Goal: Task Accomplishment & Management: Complete application form

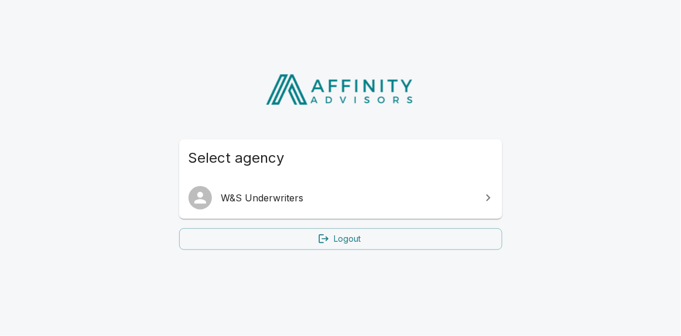
click at [245, 192] on span "W&S Underwriters" at bounding box center [347, 198] width 253 height 14
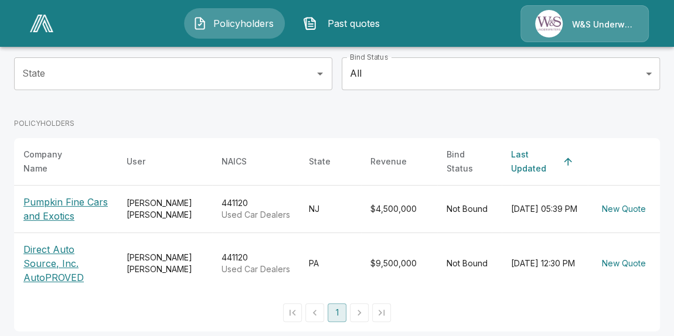
scroll to position [123, 0]
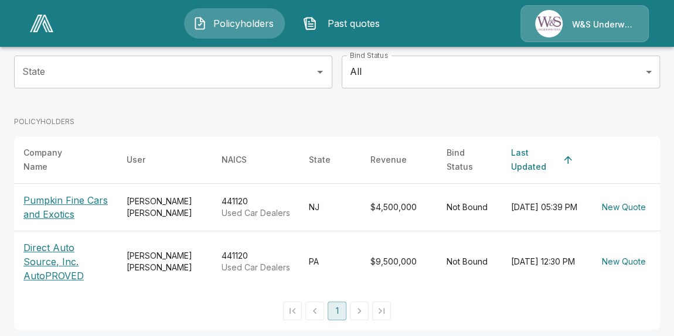
click at [64, 207] on p "Pumpkin Fine Cars and Exotics" at bounding box center [65, 207] width 84 height 28
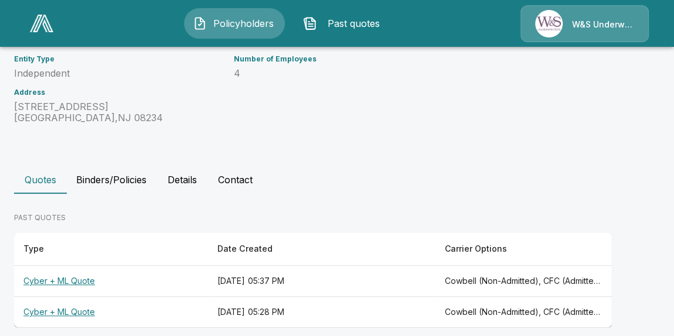
scroll to position [198, 0]
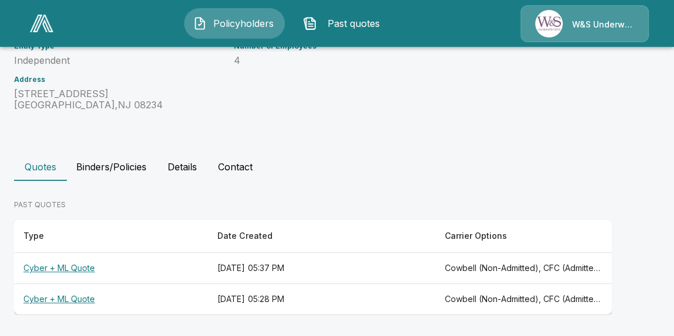
click at [84, 267] on th "Cyber + ML Quote" at bounding box center [111, 268] width 194 height 31
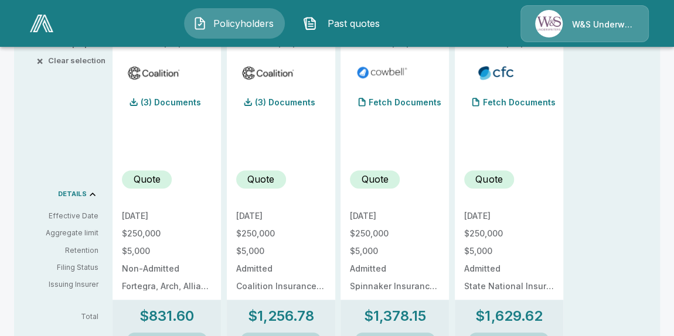
scroll to position [106, 0]
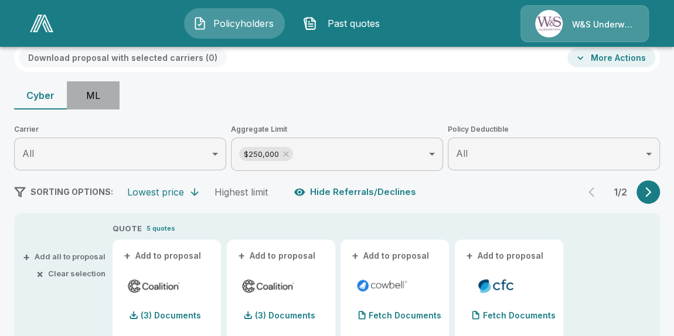
click at [95, 97] on button "ML" at bounding box center [93, 95] width 53 height 28
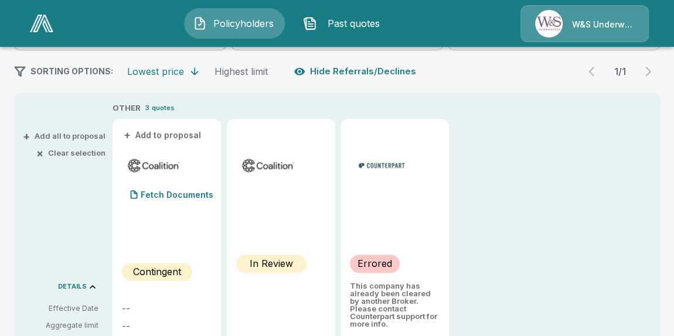
scroll to position [46, 0]
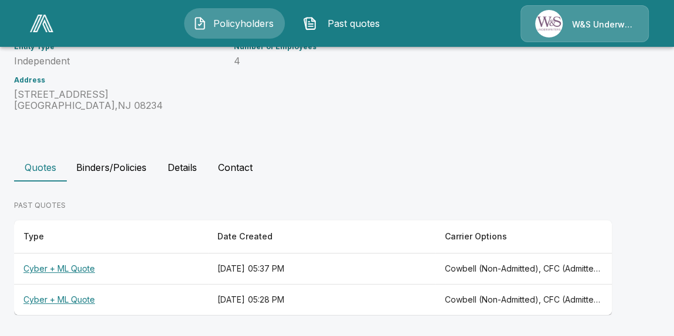
scroll to position [198, 0]
click at [72, 296] on th "Cyber + ML Quote" at bounding box center [111, 299] width 194 height 31
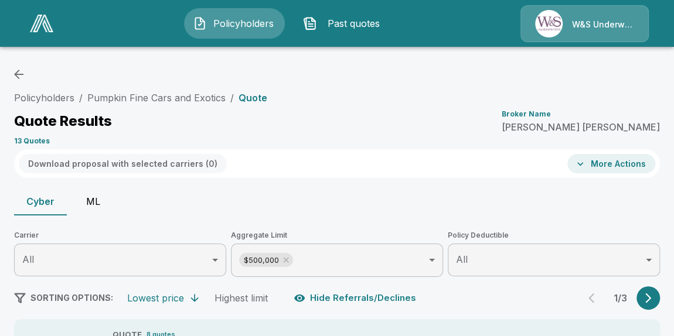
click at [93, 200] on button "ML" at bounding box center [93, 201] width 53 height 28
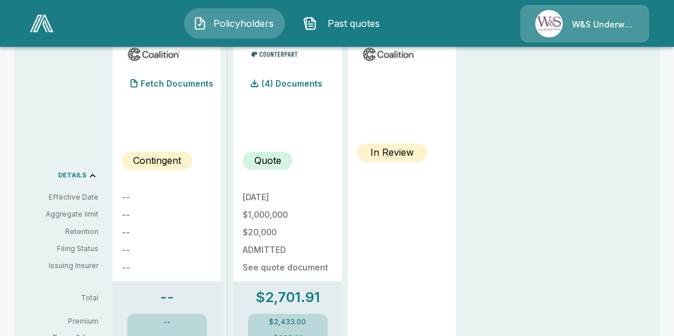
scroll to position [213, 0]
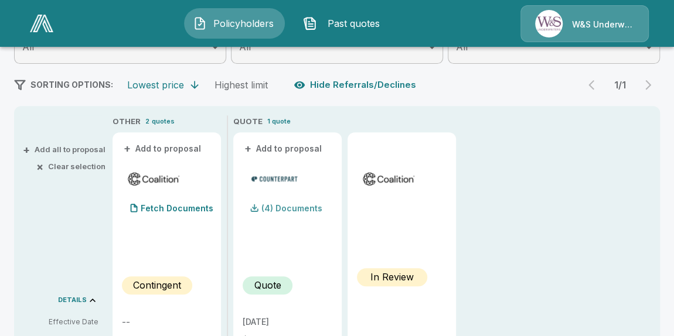
click at [289, 208] on p "(4) Documents" at bounding box center [291, 208] width 61 height 8
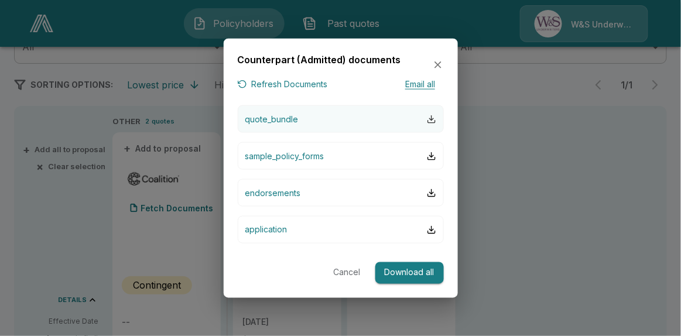
click at [430, 120] on div "button" at bounding box center [431, 118] width 9 height 9
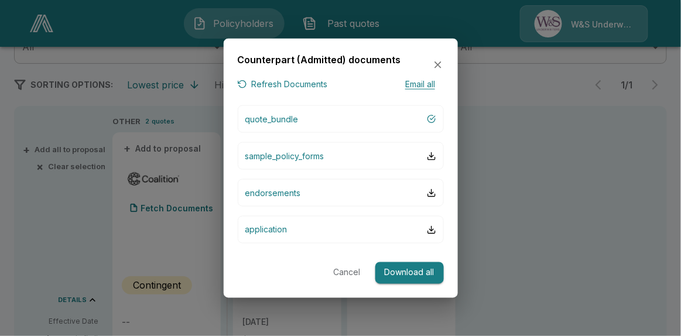
click at [438, 65] on icon "button" at bounding box center [438, 65] width 7 height 7
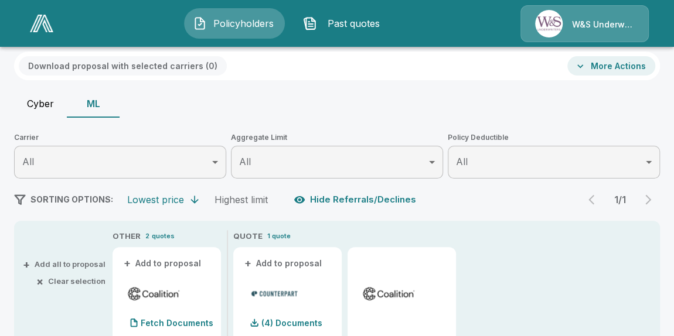
scroll to position [53, 0]
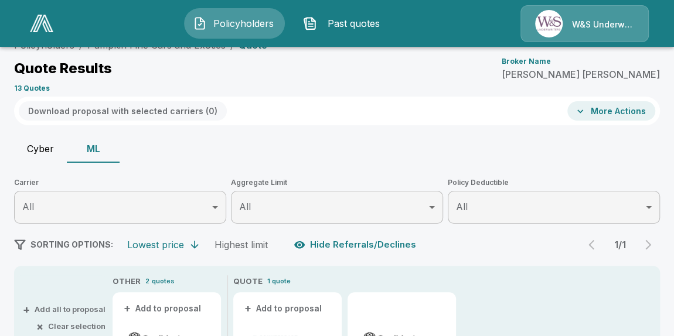
click at [39, 150] on button "Cyber" at bounding box center [40, 149] width 53 height 28
type input "******"
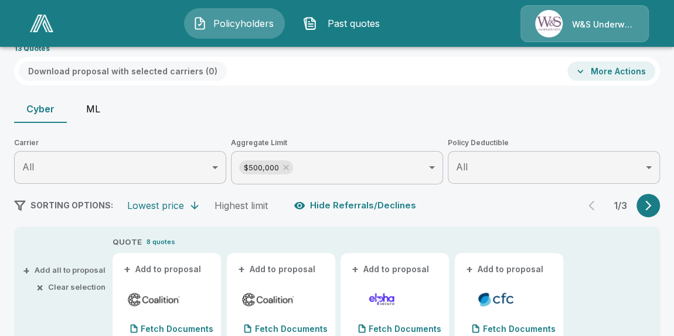
scroll to position [0, 0]
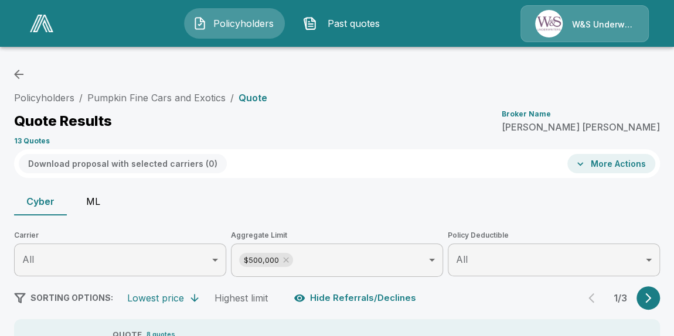
click at [96, 203] on button "ML" at bounding box center [93, 201] width 53 height 28
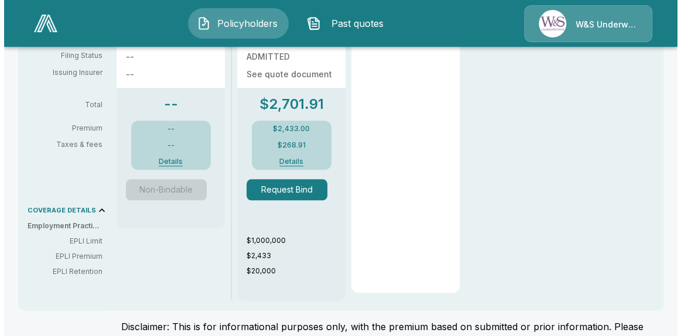
scroll to position [533, 0]
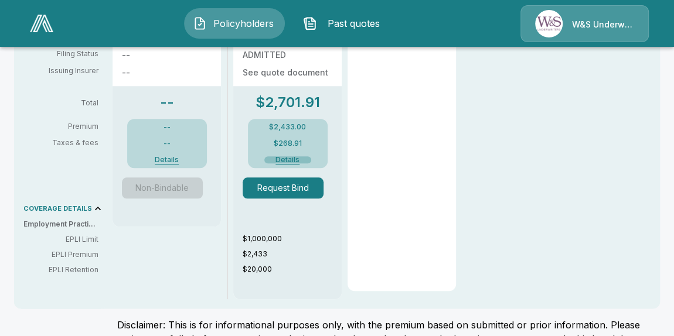
click at [285, 159] on button "Details" at bounding box center [287, 159] width 47 height 7
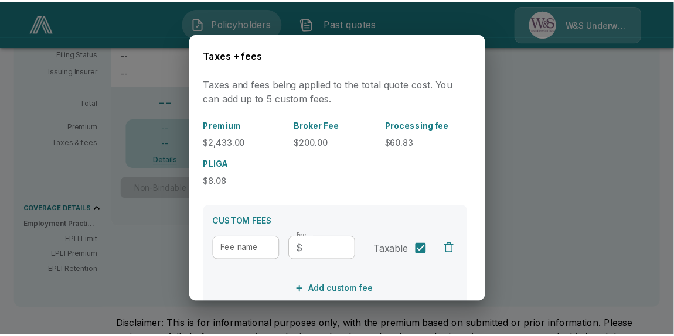
scroll to position [66, 0]
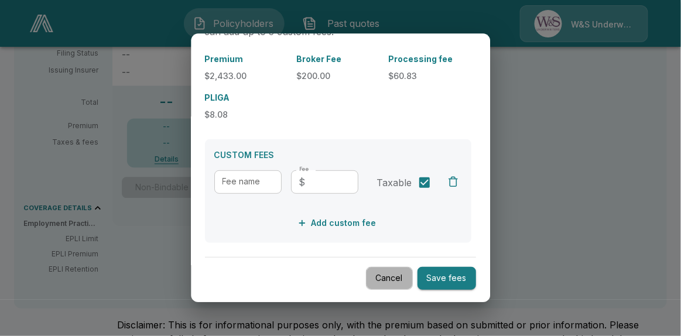
click at [372, 282] on button "Cancel" at bounding box center [389, 279] width 47 height 23
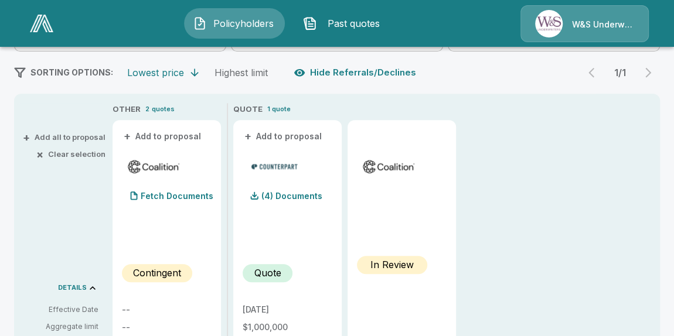
scroll to position [159, 0]
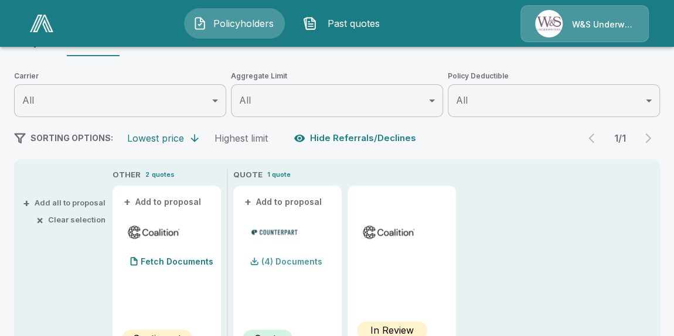
click at [310, 261] on p "(4) Documents" at bounding box center [291, 262] width 61 height 8
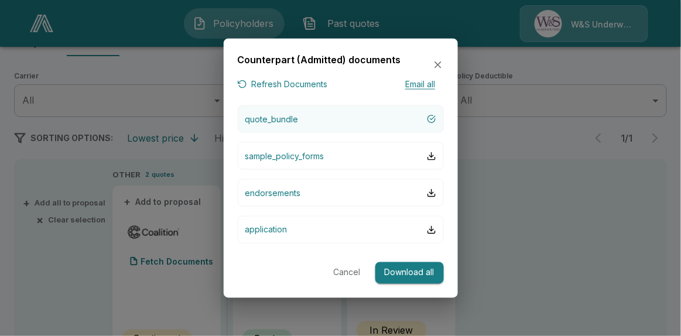
click at [284, 117] on p "quote_bundle" at bounding box center [271, 119] width 53 height 12
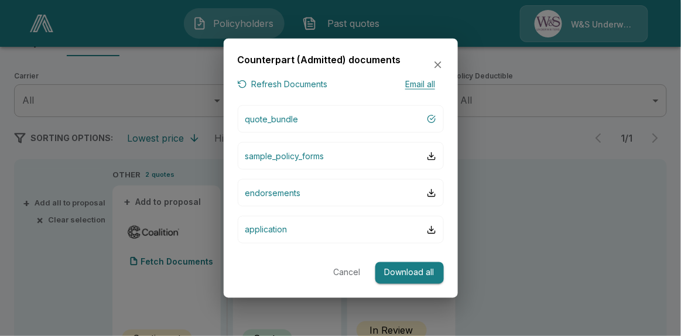
click at [353, 274] on button "Cancel" at bounding box center [347, 273] width 37 height 22
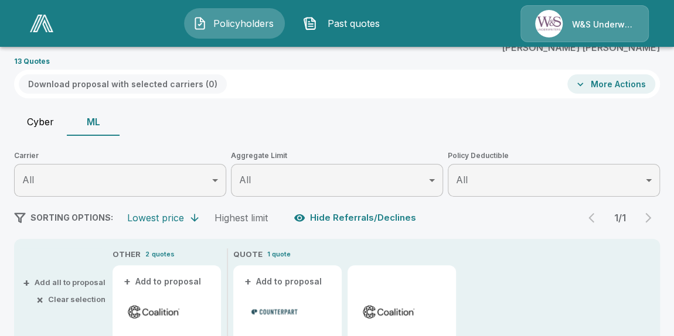
scroll to position [0, 0]
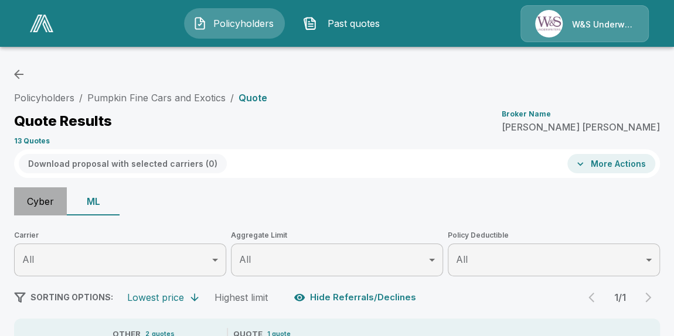
click at [35, 202] on button "Cyber" at bounding box center [40, 201] width 53 height 28
type input "******"
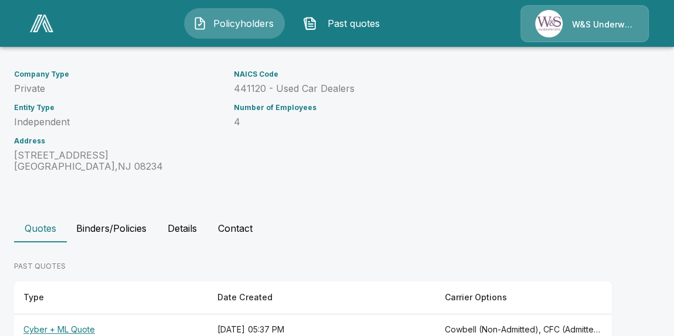
scroll to position [198, 0]
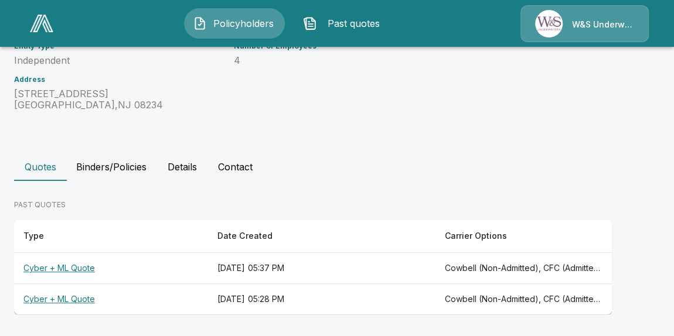
click at [78, 295] on th "Cyber + ML Quote" at bounding box center [111, 299] width 194 height 31
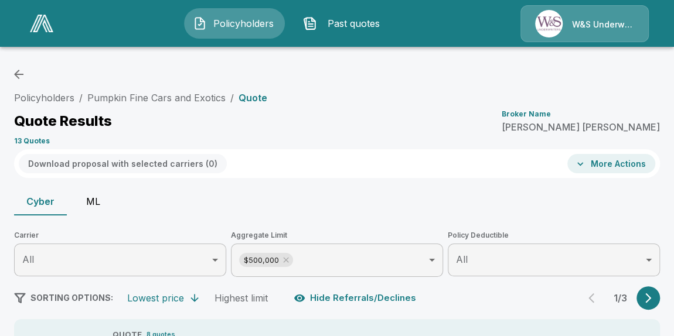
click at [15, 76] on icon "button" at bounding box center [19, 74] width 14 height 14
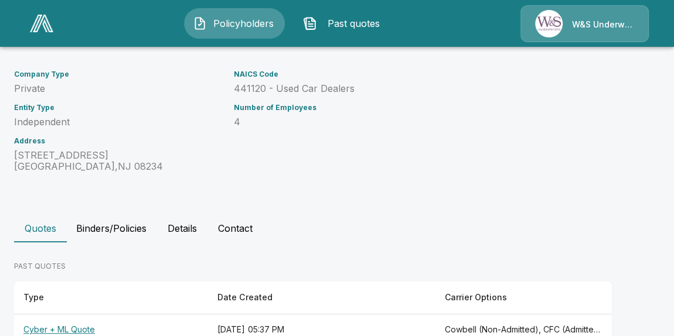
click at [87, 329] on th "Cyber + ML Quote" at bounding box center [111, 330] width 194 height 31
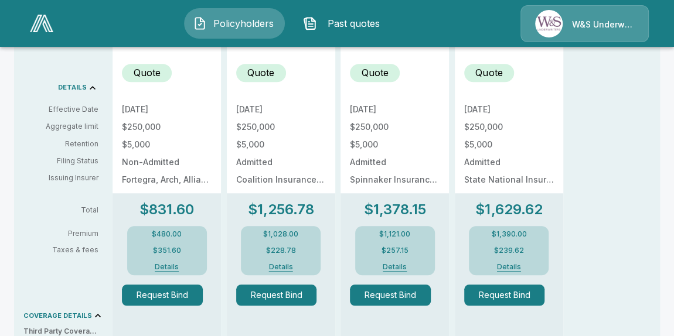
scroll to position [266, 0]
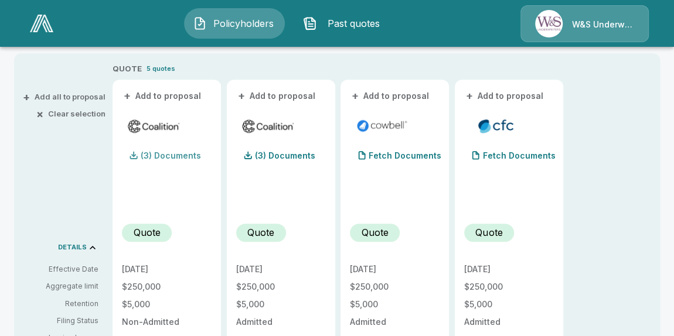
click at [169, 156] on p "(3) Documents" at bounding box center [171, 156] width 60 height 8
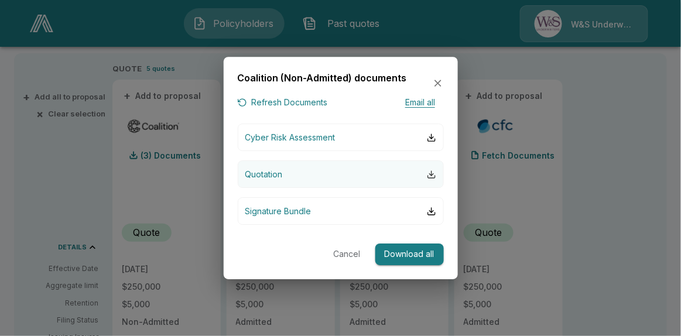
click at [435, 175] on div "button" at bounding box center [431, 174] width 9 height 9
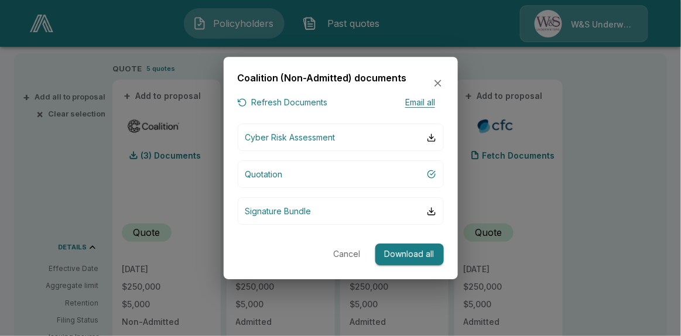
click at [442, 80] on icon "button" at bounding box center [438, 83] width 12 height 12
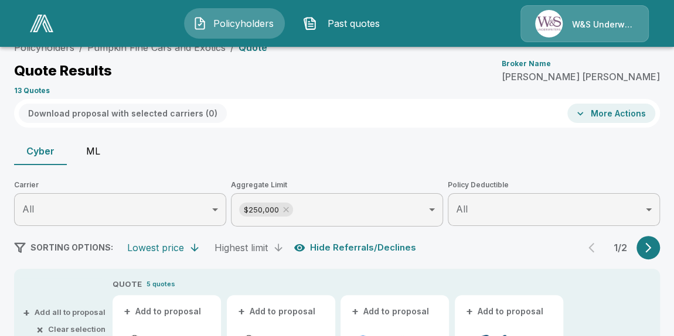
scroll to position [0, 0]
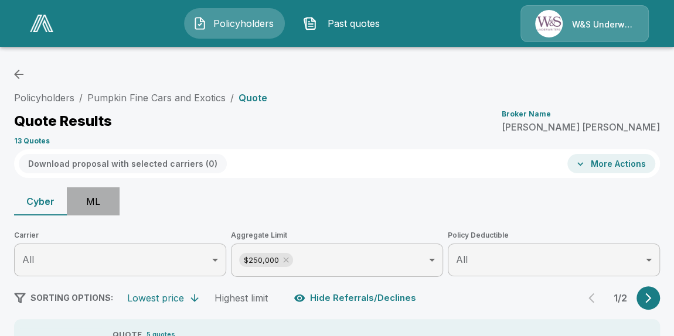
click at [94, 199] on button "ML" at bounding box center [93, 201] width 53 height 28
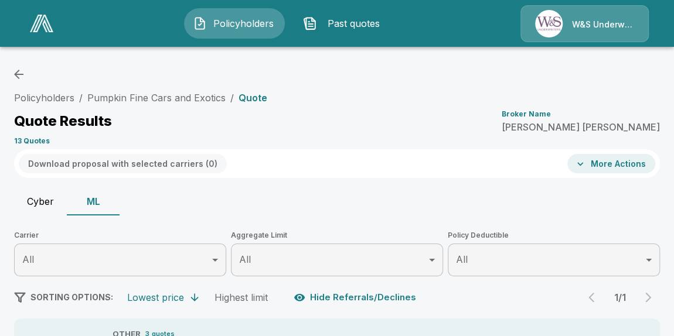
scroll to position [159, 0]
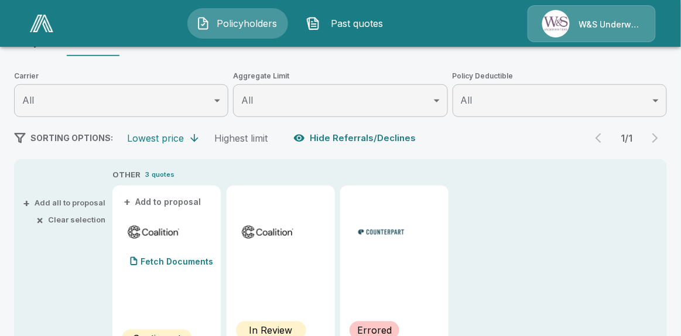
click at [433, 99] on body "Policyholders Past quotes W&S Underwriters Policyholders / Pumpkin Fine Cars an…" at bounding box center [340, 272] width 681 height 862
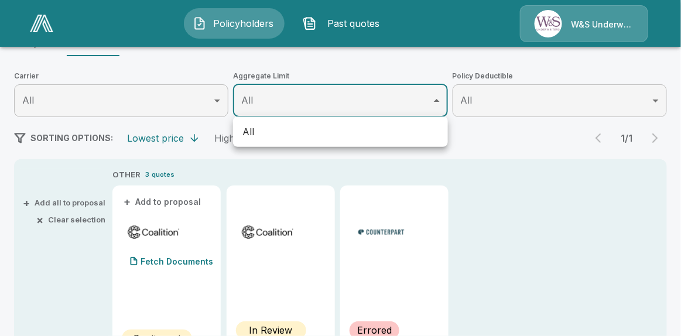
click at [506, 173] on div at bounding box center [340, 168] width 681 height 336
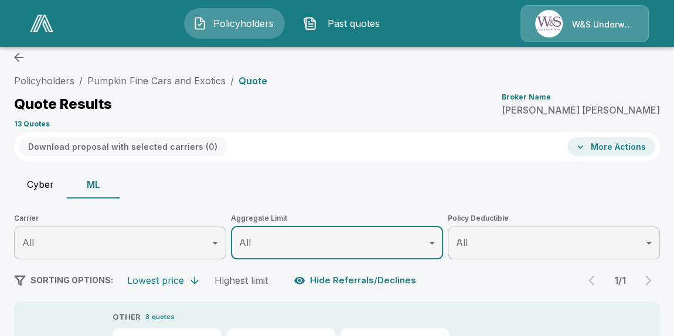
scroll to position [0, 0]
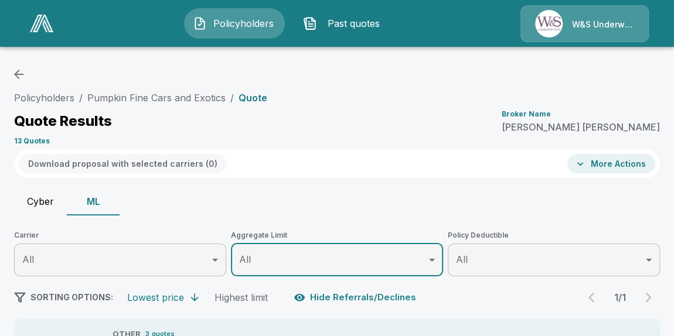
click at [18, 75] on icon "button" at bounding box center [19, 74] width 14 height 14
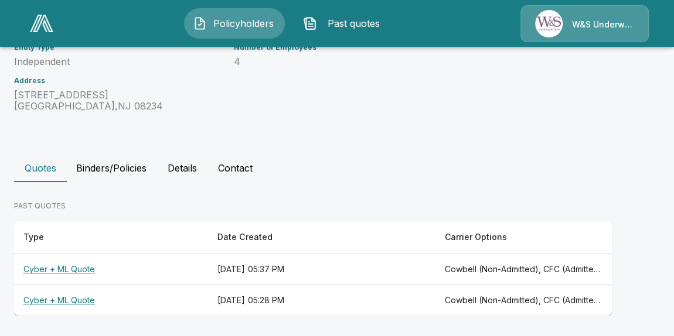
scroll to position [198, 0]
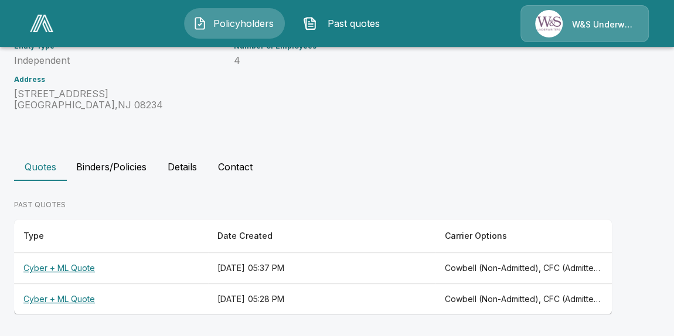
click at [76, 295] on th "Cyber + ML Quote" at bounding box center [111, 299] width 194 height 31
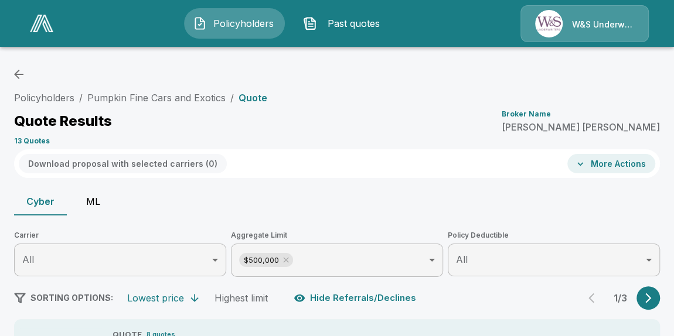
click at [93, 201] on button "ML" at bounding box center [93, 201] width 53 height 28
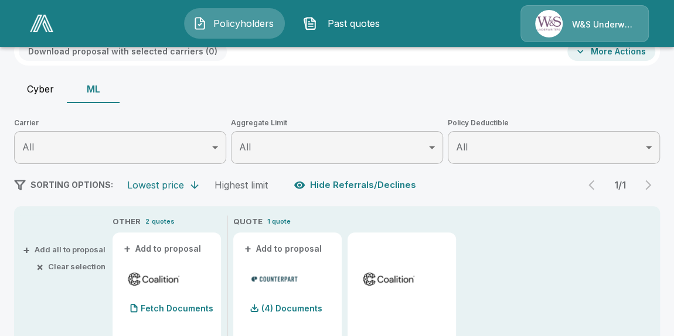
scroll to position [106, 0]
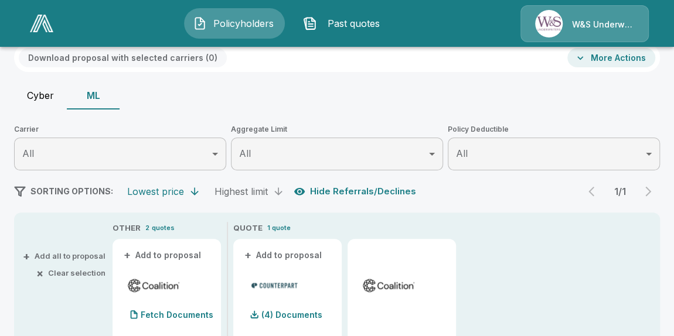
click at [228, 191] on div "Highest limit" at bounding box center [240, 192] width 53 height 12
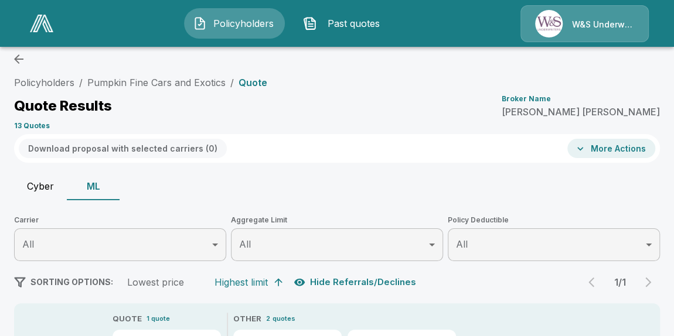
scroll to position [0, 0]
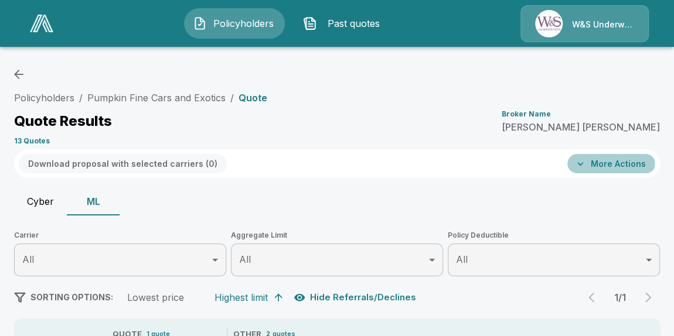
click at [607, 162] on button "More Actions" at bounding box center [611, 163] width 88 height 19
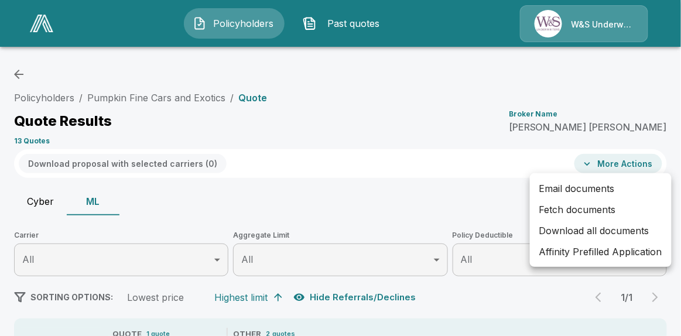
drag, startPoint x: 387, startPoint y: 128, endPoint x: 289, endPoint y: 118, distance: 98.3
click at [386, 128] on div at bounding box center [340, 168] width 681 height 336
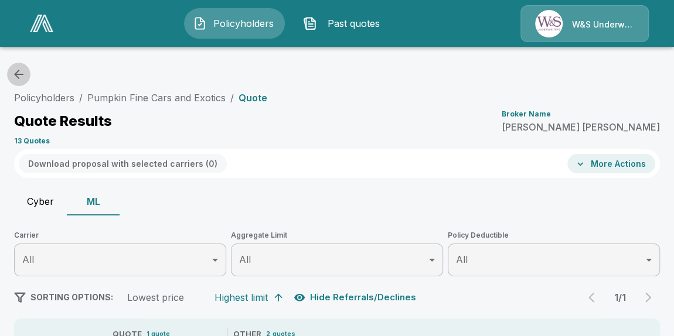
click at [17, 78] on icon "button" at bounding box center [19, 74] width 14 height 14
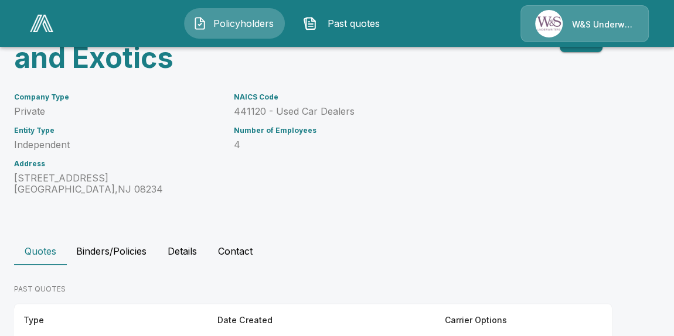
scroll to position [38, 0]
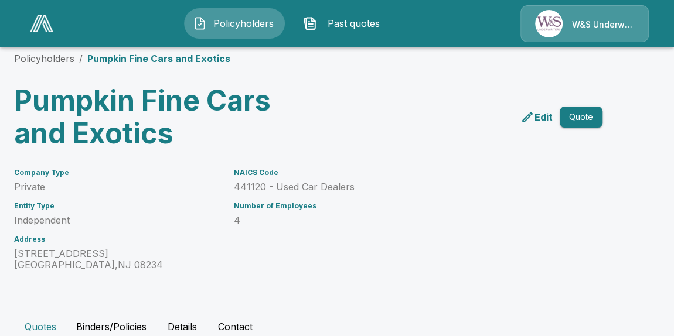
click at [585, 121] on button "Quote" at bounding box center [580, 118] width 43 height 22
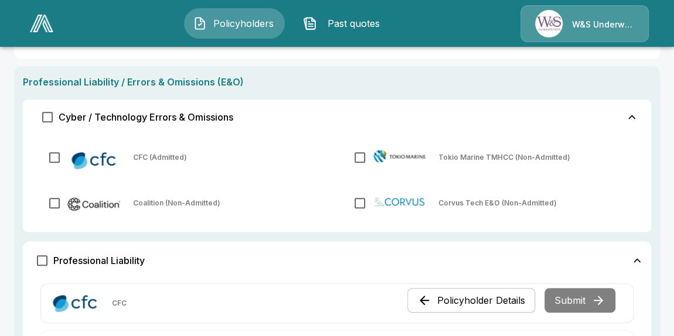
scroll to position [479, 0]
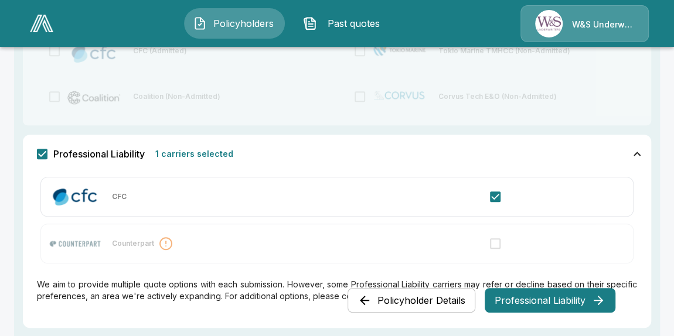
click at [518, 299] on button "Professional Liability" at bounding box center [549, 300] width 131 height 25
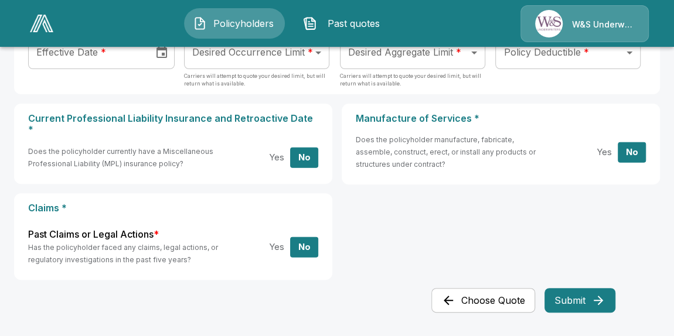
scroll to position [0, 0]
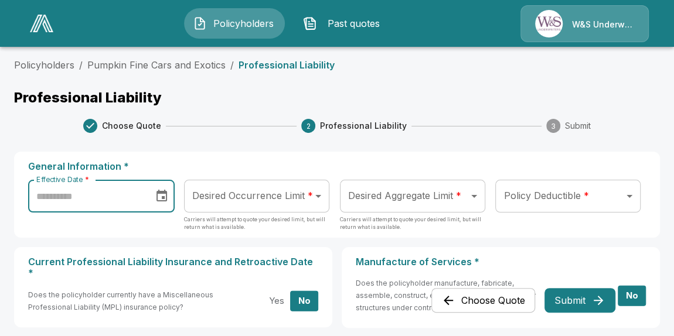
type input "**********"
click at [135, 196] on input "**********" at bounding box center [86, 196] width 117 height 33
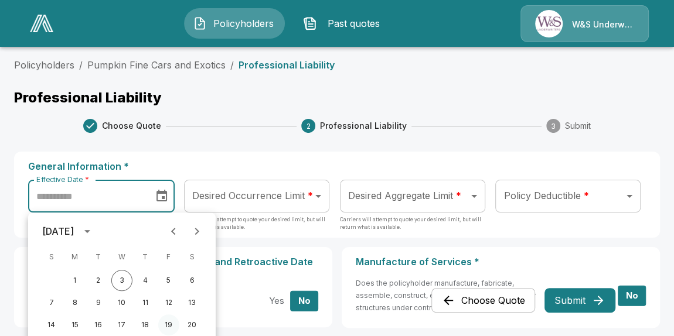
click at [169, 323] on button "19" at bounding box center [168, 325] width 21 height 21
type input "**********"
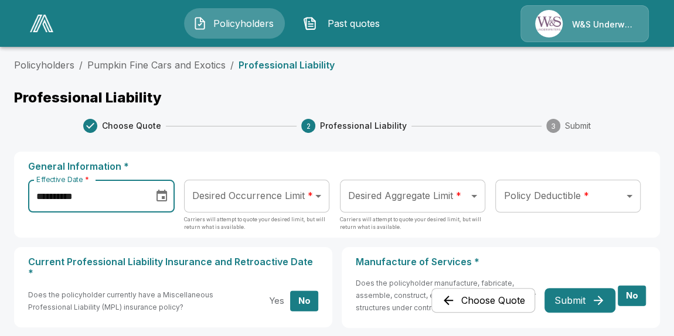
click at [262, 199] on body "**********" at bounding box center [337, 240] width 674 height 480
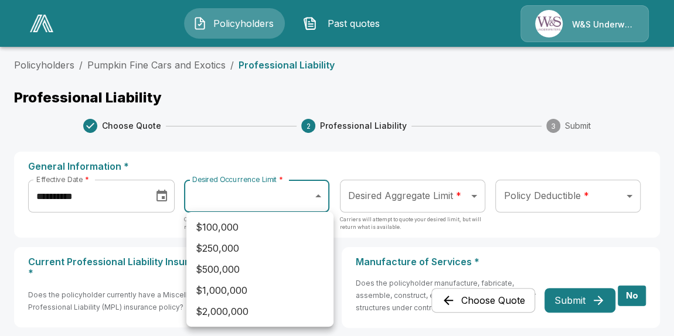
click at [255, 249] on li "$250,000" at bounding box center [259, 248] width 147 height 21
type input "******"
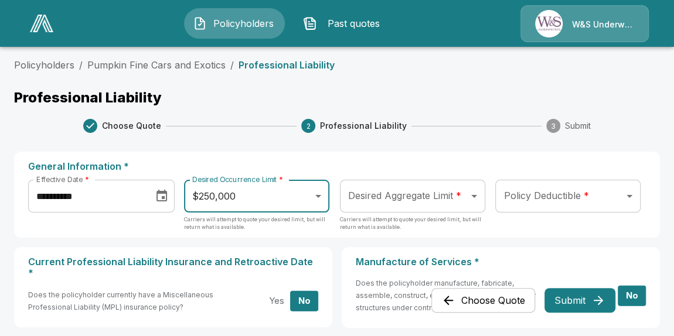
click at [476, 196] on body "**********" at bounding box center [337, 240] width 674 height 480
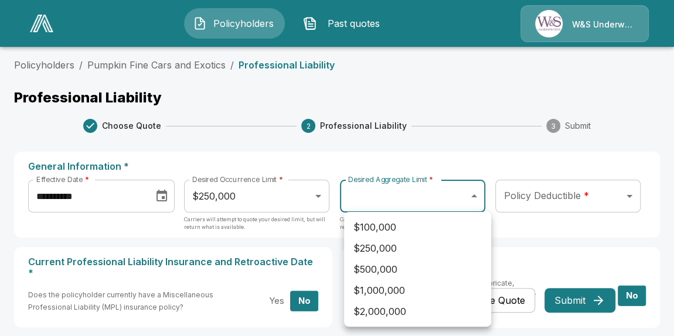
click at [431, 265] on li "$500,000" at bounding box center [417, 269] width 147 height 21
type input "******"
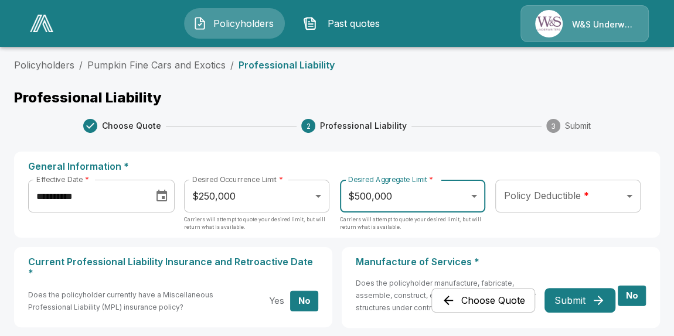
click at [630, 194] on body "**********" at bounding box center [337, 240] width 674 height 480
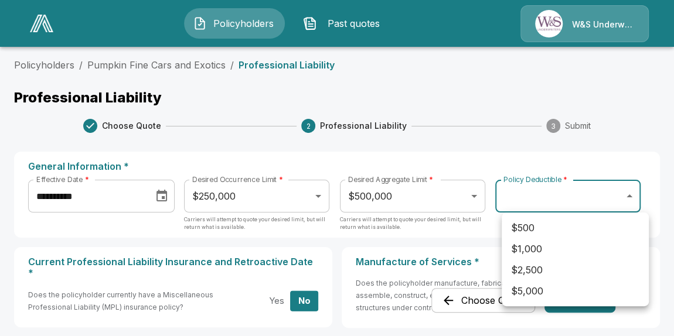
click at [528, 291] on li "$5,000" at bounding box center [574, 291] width 147 height 21
type input "****"
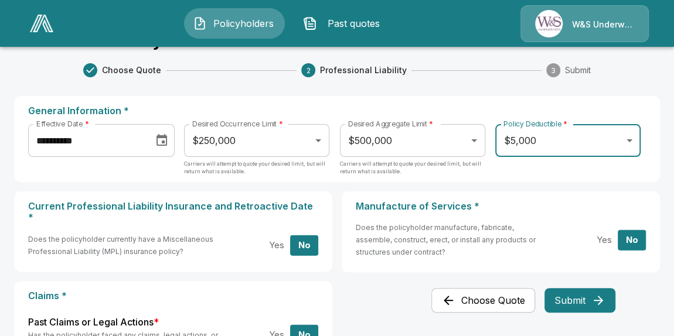
scroll to position [132, 0]
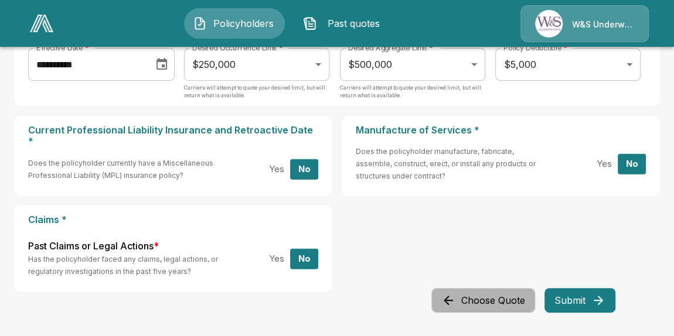
click at [504, 304] on button "Choose Quote" at bounding box center [483, 300] width 104 height 25
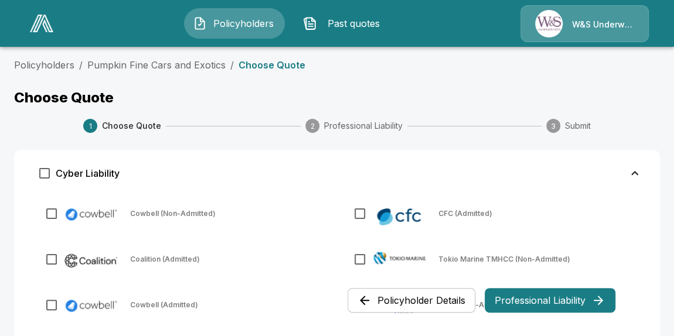
click at [510, 302] on button "Professional Liability" at bounding box center [549, 300] width 131 height 25
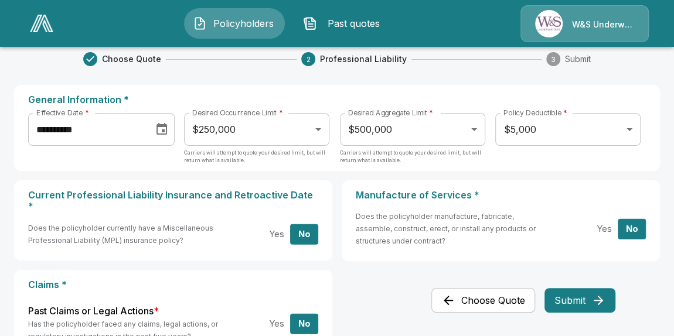
scroll to position [132, 0]
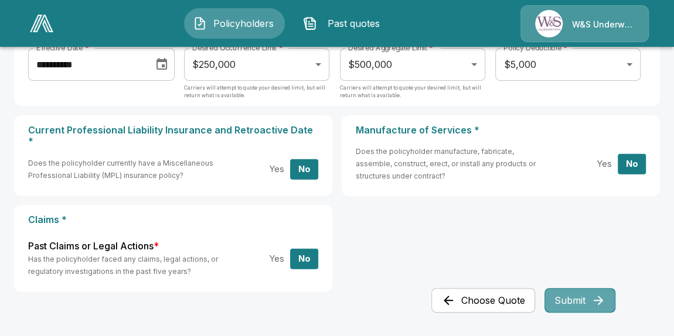
click at [574, 299] on button "Submit" at bounding box center [579, 300] width 71 height 25
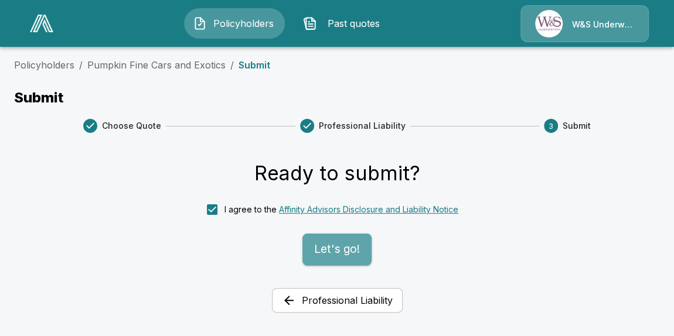
click at [320, 250] on button "Let's go!" at bounding box center [336, 250] width 69 height 32
